Goal: Book appointment/travel/reservation

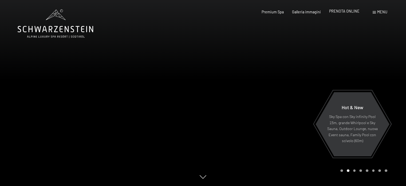
click at [339, 13] on span "PRENOTA ONLINE" at bounding box center [344, 11] width 30 height 5
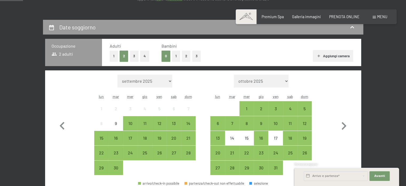
scroll to position [91, 0]
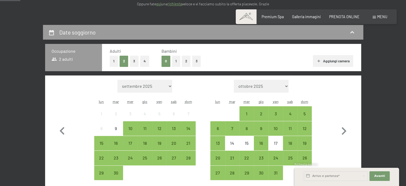
click at [114, 62] on button "1" at bounding box center [114, 61] width 8 height 11
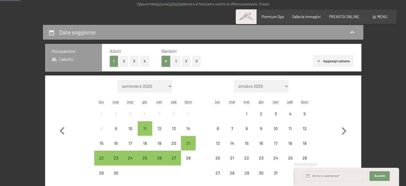
click at [176, 59] on button "1" at bounding box center [176, 61] width 8 height 11
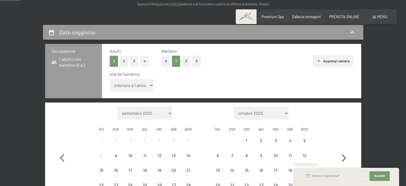
click at [149, 85] on select "inferiore a 1 anno 1 anno 2 anni 3 anni 4 anni 5 anni 6 anni 7 anni 8 anni 9 an…" at bounding box center [132, 85] width 44 height 13
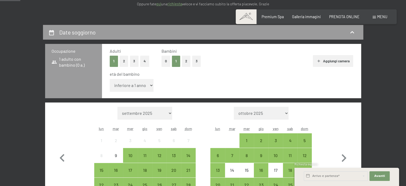
select select "15"
click at [110, 79] on select "inferiore a 1 anno 1 anno 2 anni 3 anni 4 anni 5 anni 6 anni 7 anni 8 anni 9 an…" at bounding box center [132, 85] width 44 height 13
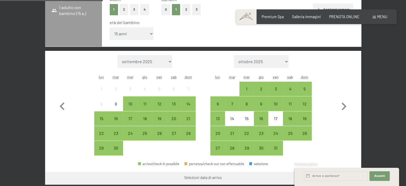
scroll to position [142, 0]
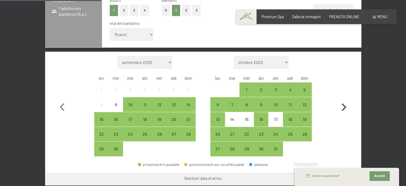
click at [343, 106] on icon "button" at bounding box center [343, 106] width 15 height 15
select select "2025-10-01"
select select "2025-11-01"
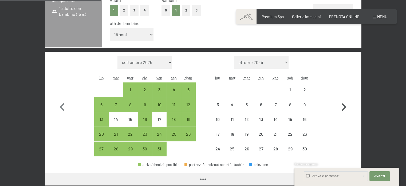
click at [343, 106] on icon "button" at bounding box center [343, 106] width 15 height 15
select select "2025-11-01"
select select "2025-12-01"
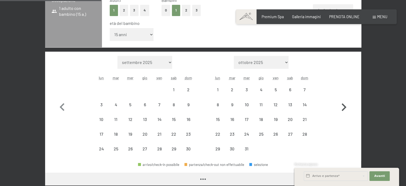
click at [343, 106] on icon "button" at bounding box center [343, 106] width 15 height 15
select select "2025-12-01"
select select "2026-01-01"
click at [343, 106] on icon "button" at bounding box center [343, 106] width 15 height 15
select select "2026-01-01"
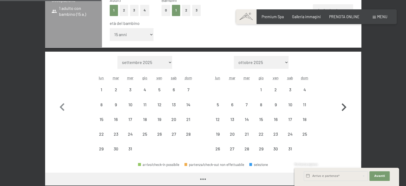
select select "2026-02-01"
click at [343, 106] on icon "button" at bounding box center [343, 106] width 15 height 15
select select "2026-02-01"
select select "2026-03-01"
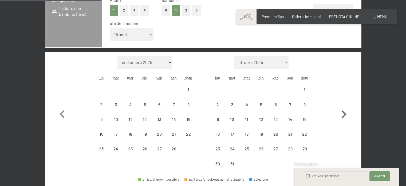
click at [343, 106] on button "button" at bounding box center [343, 113] width 15 height 115
select select "2026-03-01"
select select "2026-04-01"
click at [343, 106] on button "button" at bounding box center [343, 113] width 15 height 115
select select "2026-04-01"
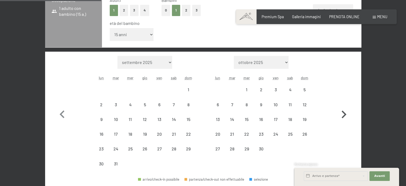
select select "2026-05-01"
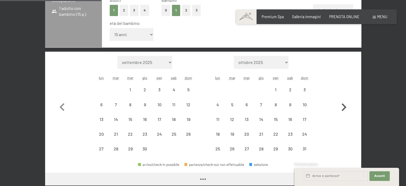
select select "2026-04-01"
select select "2026-05-01"
click at [343, 106] on icon "button" at bounding box center [343, 106] width 15 height 15
select select "2026-05-01"
select select "2026-06-01"
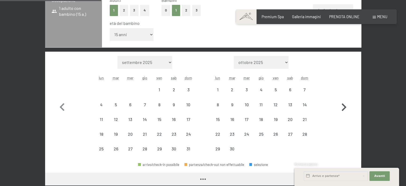
select select "2026-05-01"
select select "2026-06-01"
click at [343, 106] on icon "button" at bounding box center [343, 106] width 15 height 15
select select "2026-06-01"
select select "2026-07-01"
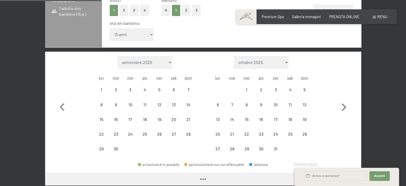
select select "2026-06-01"
select select "2026-07-01"
select select "2026-06-01"
select select "2026-07-01"
click at [55, 107] on icon "button" at bounding box center [61, 106] width 15 height 15
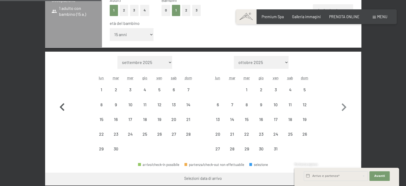
select select "2026-05-01"
select select "2026-06-01"
click at [341, 106] on icon "button" at bounding box center [343, 106] width 15 height 15
select select "2026-06-01"
select select "2026-07-01"
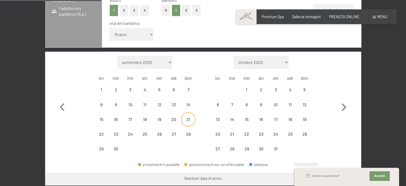
click at [187, 120] on div "21" at bounding box center [188, 123] width 13 height 13
select select "2026-06-01"
select select "2026-07-01"
click at [189, 134] on div "28" at bounding box center [188, 138] width 13 height 13
select select "2026-06-01"
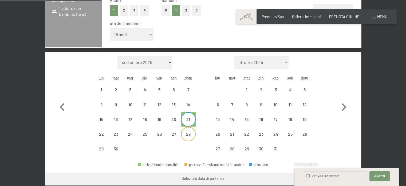
select select "2026-07-01"
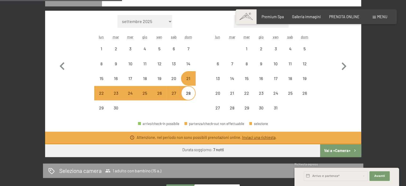
scroll to position [187, 0]
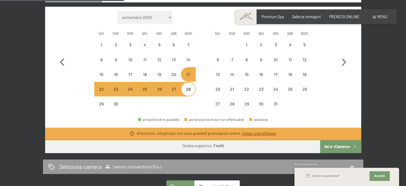
click at [337, 142] on button "Vai a «Camera»" at bounding box center [340, 146] width 41 height 13
select select "2026-06-01"
select select "2026-07-01"
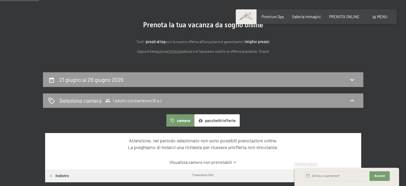
scroll to position [0, 0]
